Goal: Complete application form

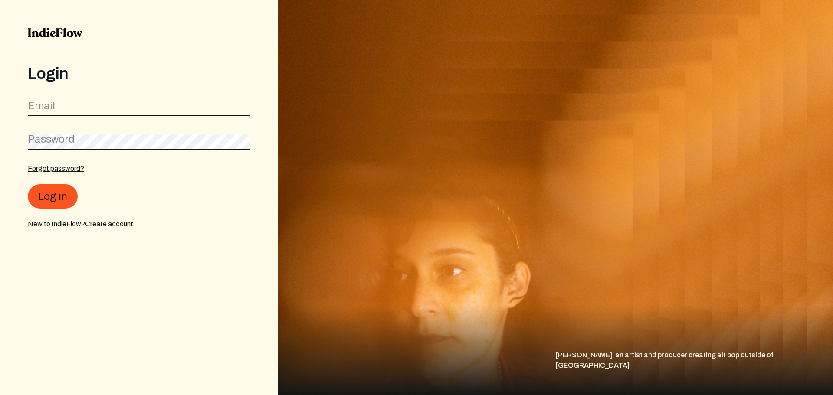
click at [134, 112] on input "email" at bounding box center [139, 108] width 222 height 16
type input "[EMAIL_ADDRESS][DOMAIN_NAME]"
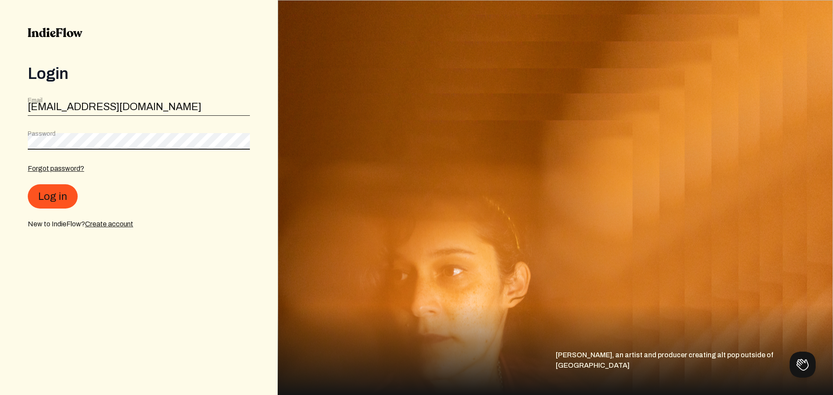
click at [28, 184] on button "Log in" at bounding box center [53, 196] width 50 height 24
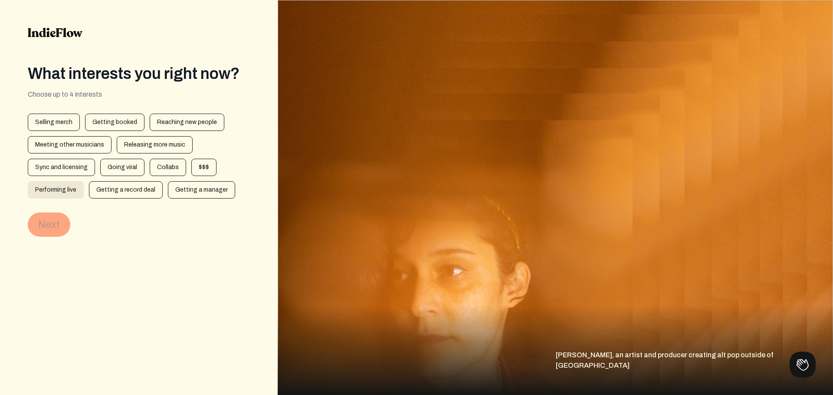
click at [66, 190] on div "Performing live" at bounding box center [56, 189] width 56 height 17
click at [148, 143] on div "Releasing more music" at bounding box center [155, 144] width 76 height 17
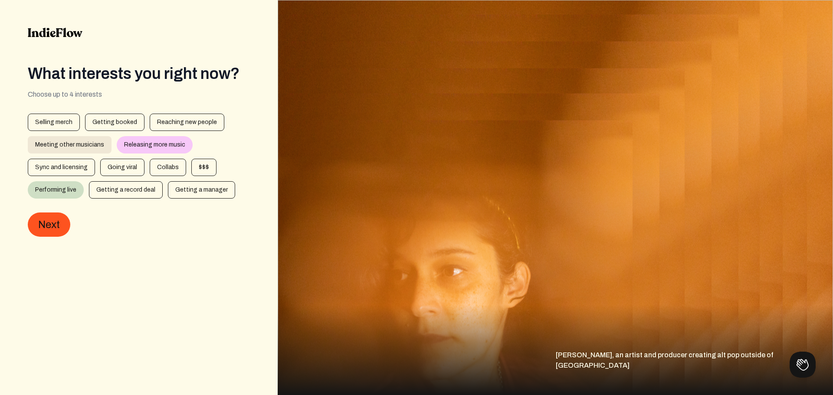
click at [98, 139] on div "Meeting other musicians" at bounding box center [70, 144] width 84 height 17
click at [113, 124] on div "Getting booked" at bounding box center [114, 122] width 59 height 17
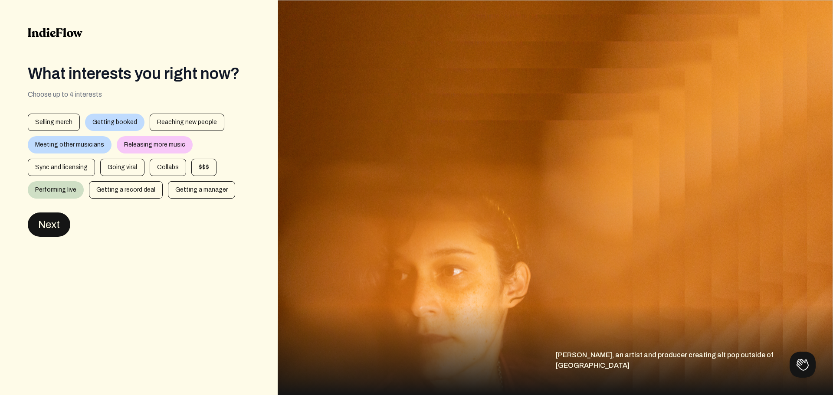
click at [61, 234] on button "Next" at bounding box center [49, 225] width 43 height 24
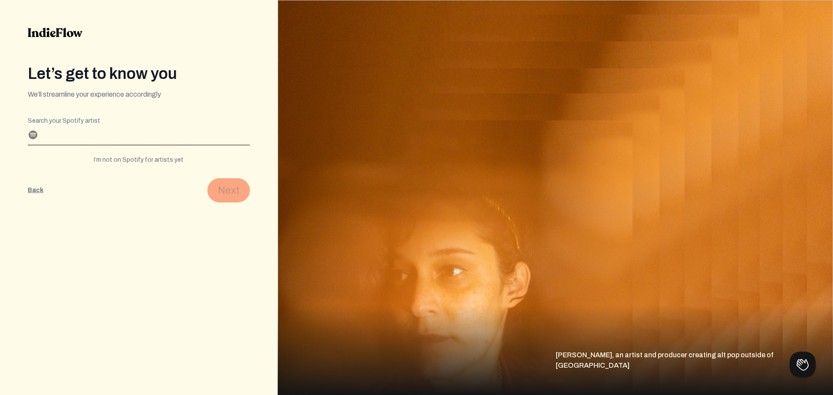
click at [169, 162] on div "I’m not on Spotify for artists yet" at bounding box center [139, 160] width 222 height 9
click at [159, 161] on div "I have a Spotify for artists profile" at bounding box center [139, 160] width 222 height 9
click at [148, 158] on div "I’m not on Spotify for artists yet" at bounding box center [139, 160] width 222 height 9
